Goal: Find specific page/section: Find specific page/section

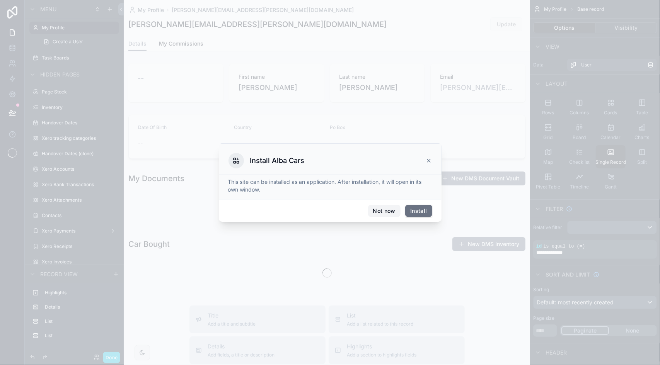
click at [388, 207] on button "Not now" at bounding box center [384, 211] width 32 height 12
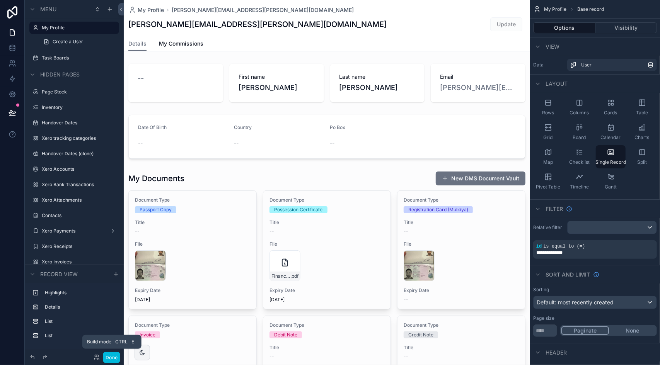
click at [108, 355] on button "Done" at bounding box center [111, 357] width 17 height 11
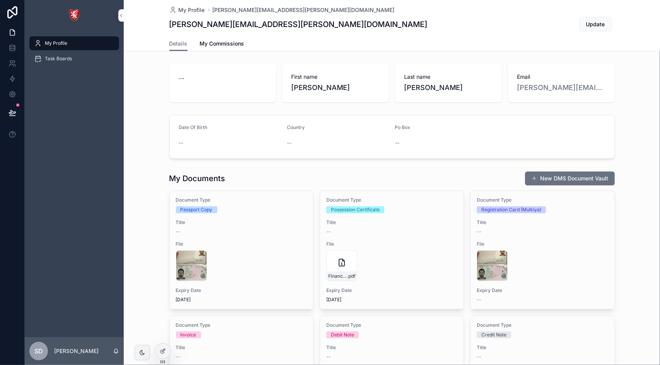
click at [66, 65] on link "Task Boards" at bounding box center [74, 59] width 90 height 14
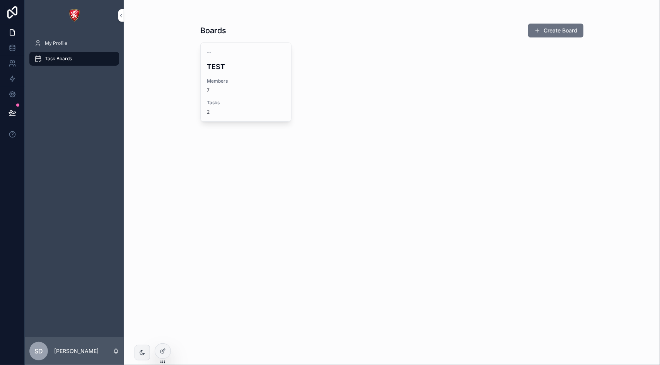
click at [250, 84] on span "Members" at bounding box center [246, 81] width 78 height 6
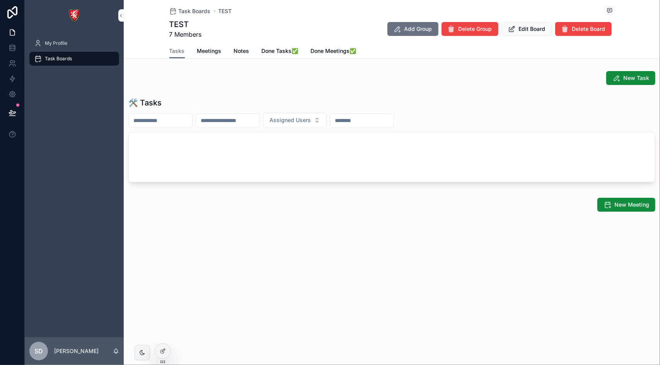
click at [212, 51] on span "Meetings" at bounding box center [209, 51] width 24 height 8
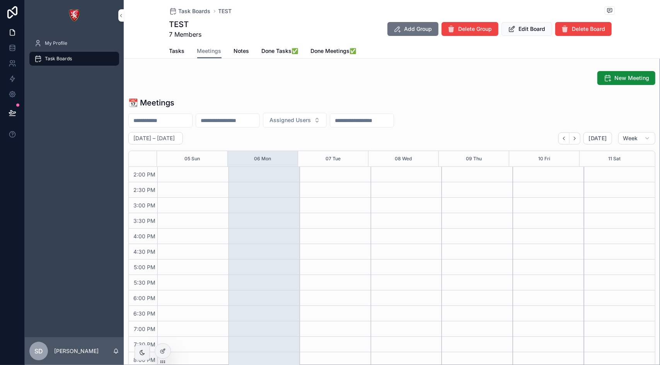
click at [237, 52] on span "Notes" at bounding box center [241, 51] width 15 height 8
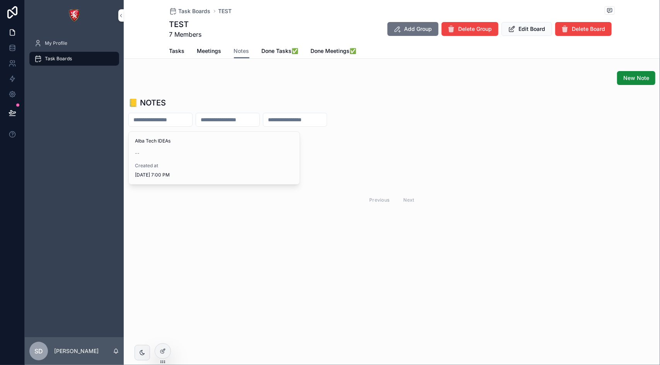
click at [270, 54] on span "Done Tasks✅" at bounding box center [280, 51] width 37 height 8
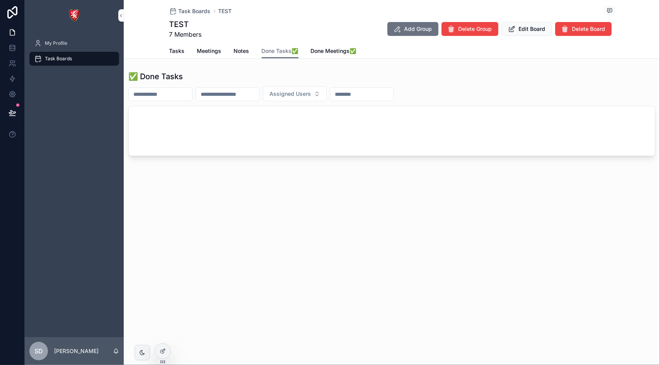
click at [328, 51] on span "Done Meetings✅" at bounding box center [334, 51] width 46 height 8
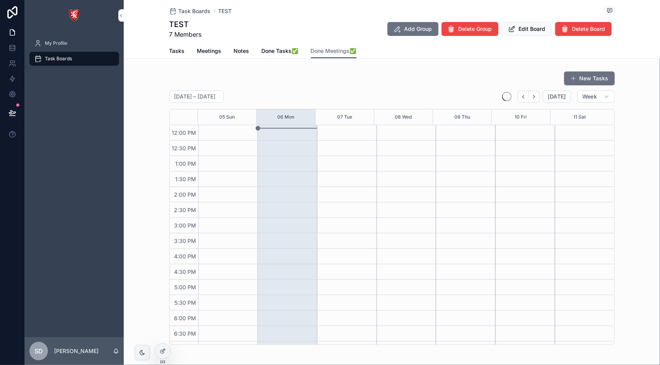
click at [166, 55] on div "Tasks Meetings Notes Done Tasks✅ Done Meetings✅" at bounding box center [391, 51] width 527 height 15
click at [172, 53] on span "Tasks" at bounding box center [176, 51] width 15 height 8
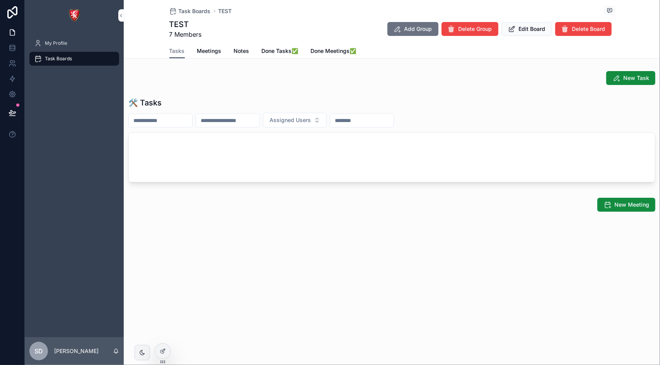
click at [217, 50] on span "Meetings" at bounding box center [209, 51] width 24 height 8
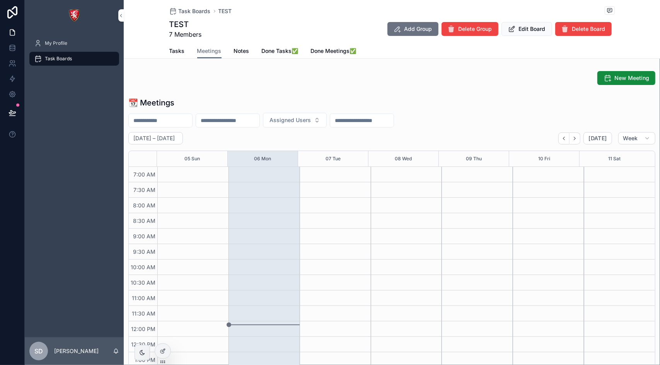
scroll to position [216, 0]
click at [240, 51] on span "Notes" at bounding box center [241, 51] width 15 height 8
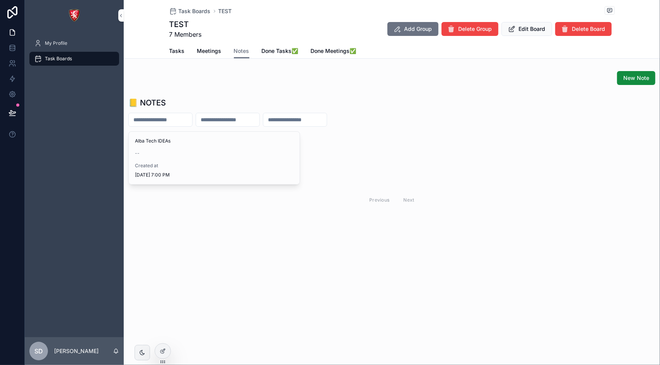
click at [272, 49] on span "Done Tasks✅" at bounding box center [280, 51] width 37 height 8
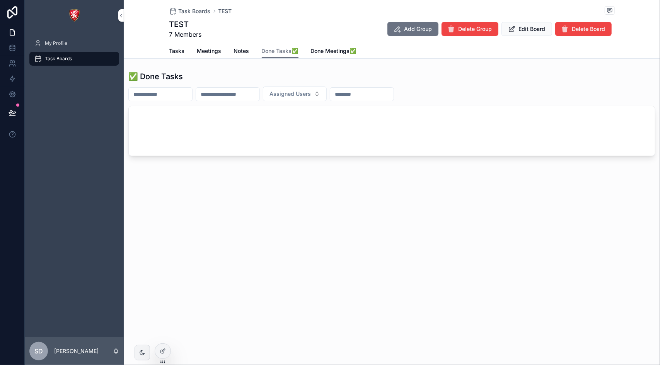
click at [336, 49] on span "Done Meetings✅" at bounding box center [334, 51] width 46 height 8
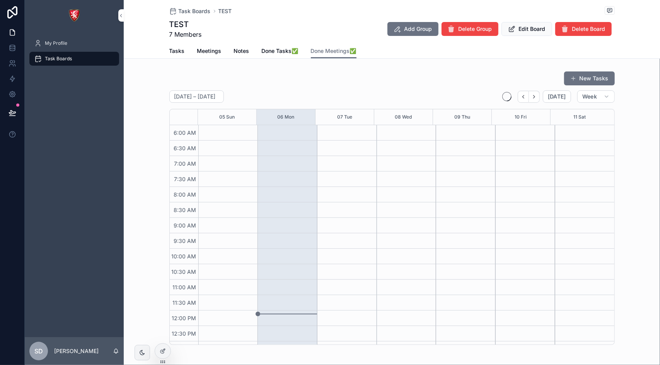
scroll to position [186, 0]
click at [171, 47] on link "Tasks" at bounding box center [176, 51] width 15 height 15
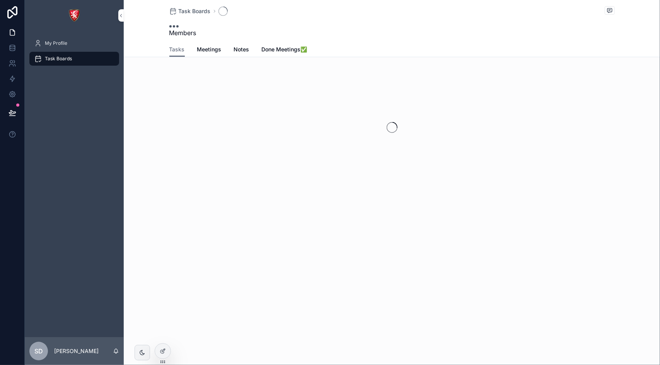
click at [51, 44] on span "My Profile" at bounding box center [56, 43] width 22 height 6
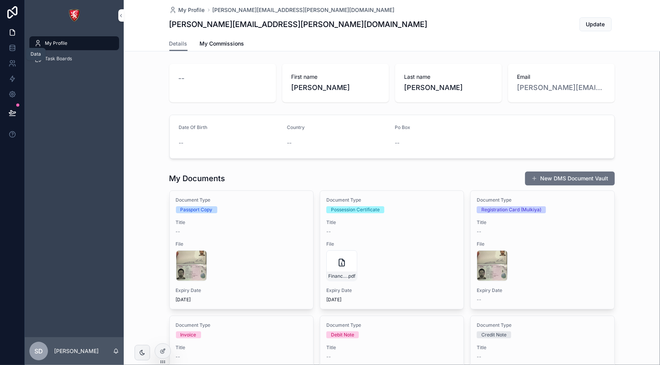
click at [6, 43] on link at bounding box center [12, 47] width 24 height 15
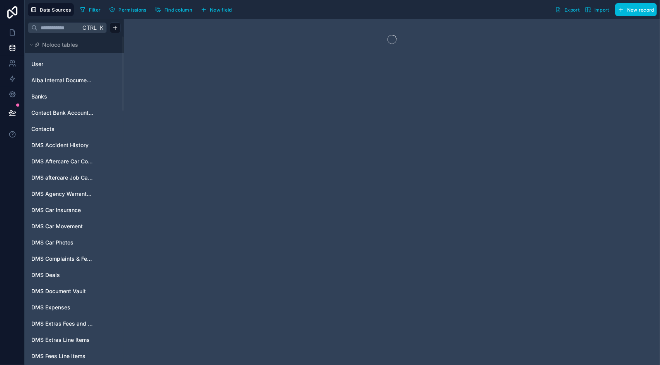
click at [54, 64] on link "User" at bounding box center [62, 64] width 63 height 8
